Goal: Use online tool/utility: Utilize a website feature to perform a specific function

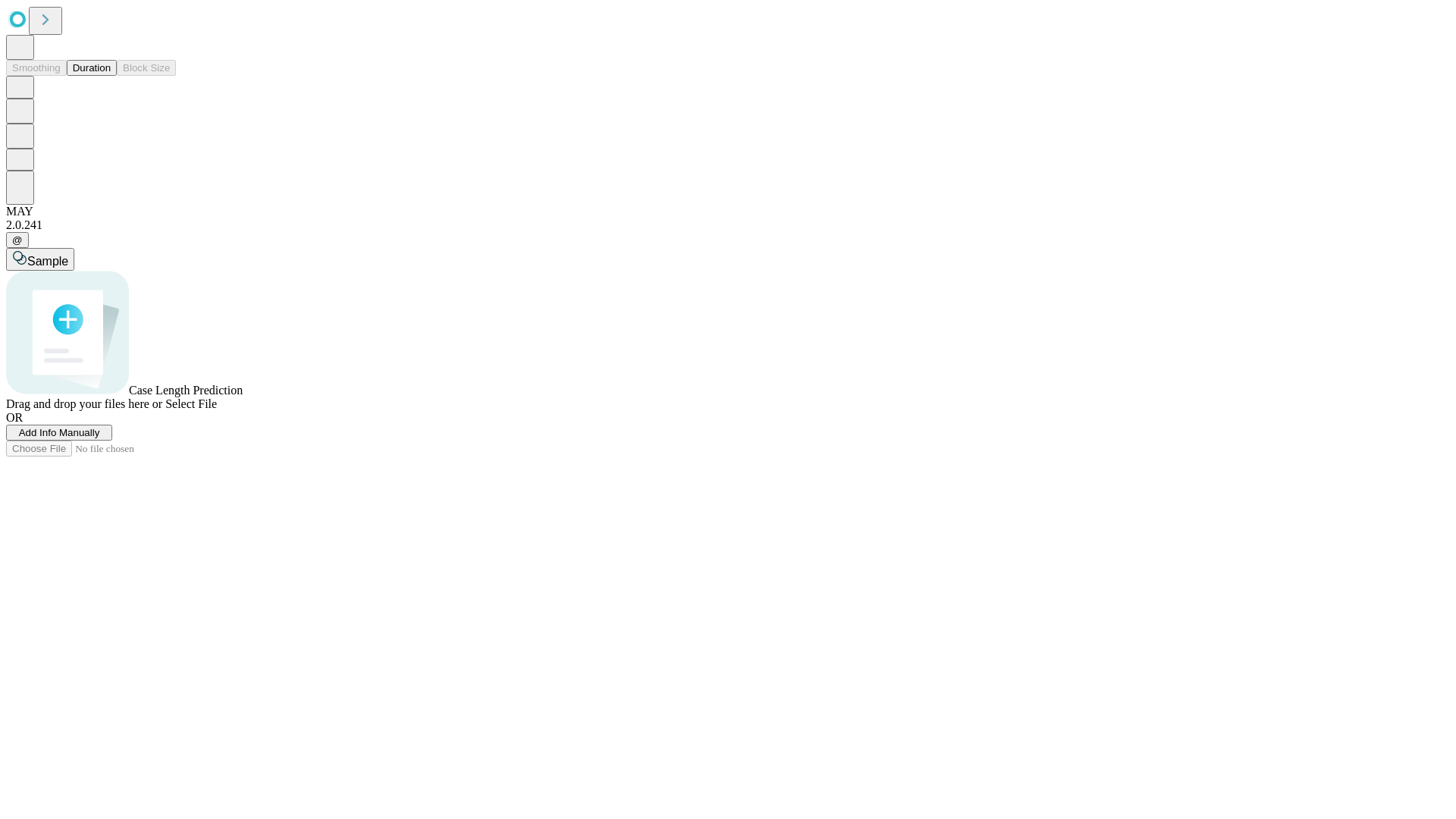
click at [217, 410] on span "Select File" at bounding box center [191, 403] width 51 height 13
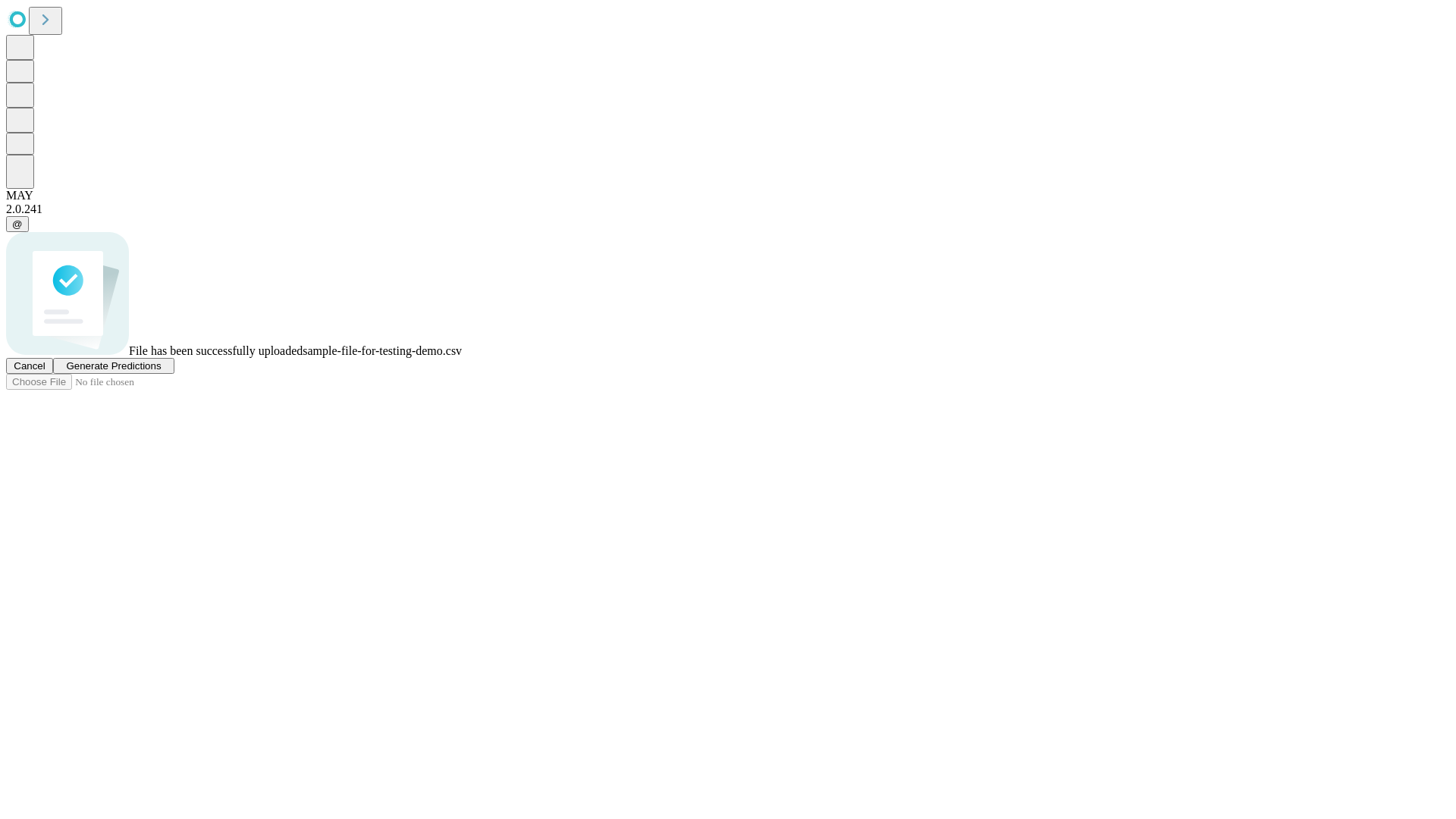
click at [160, 371] on span "Generate Predictions" at bounding box center [113, 365] width 95 height 11
